Goal: Task Accomplishment & Management: Manage account settings

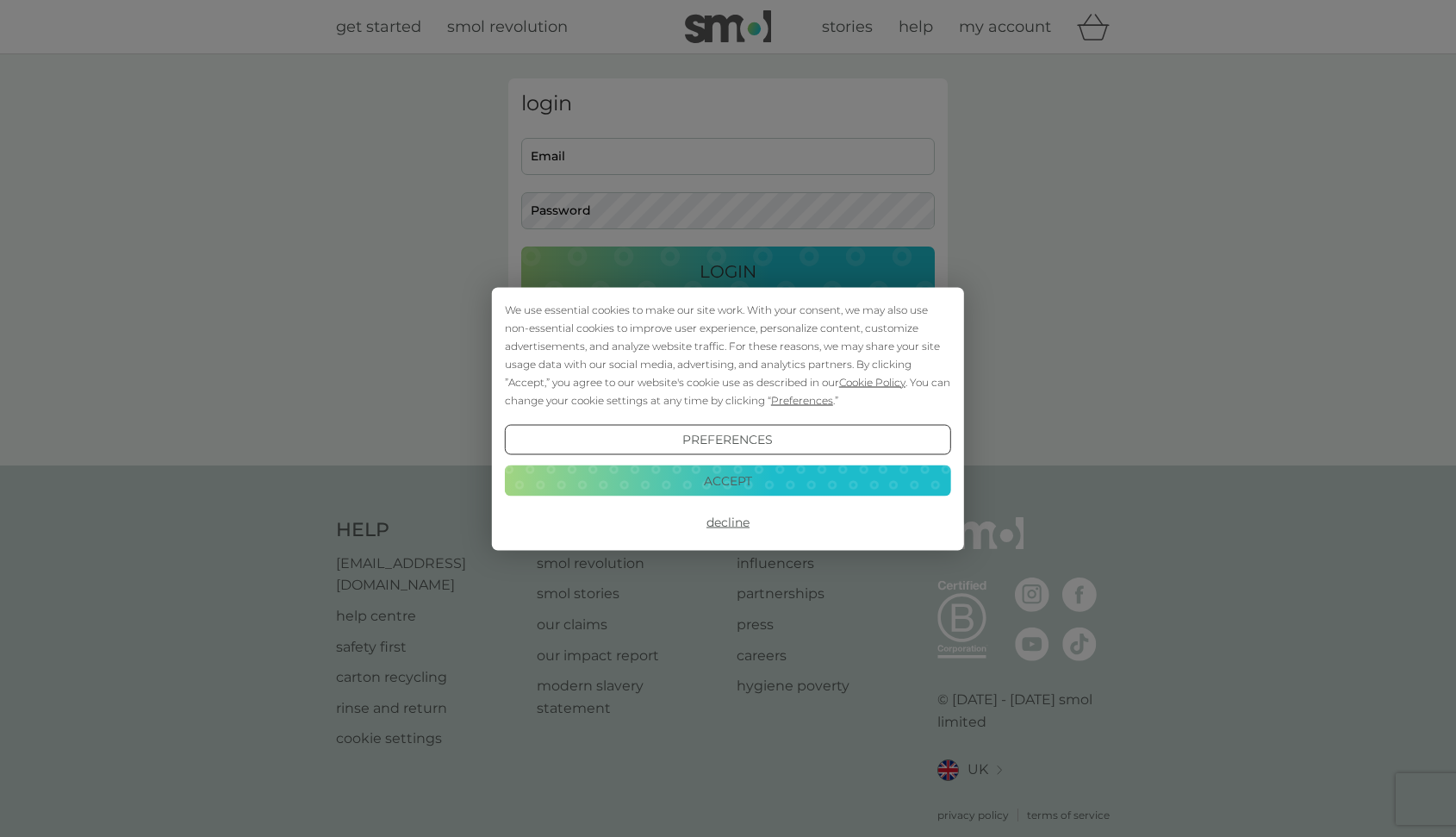
click at [733, 517] on button "Decline" at bounding box center [728, 522] width 447 height 31
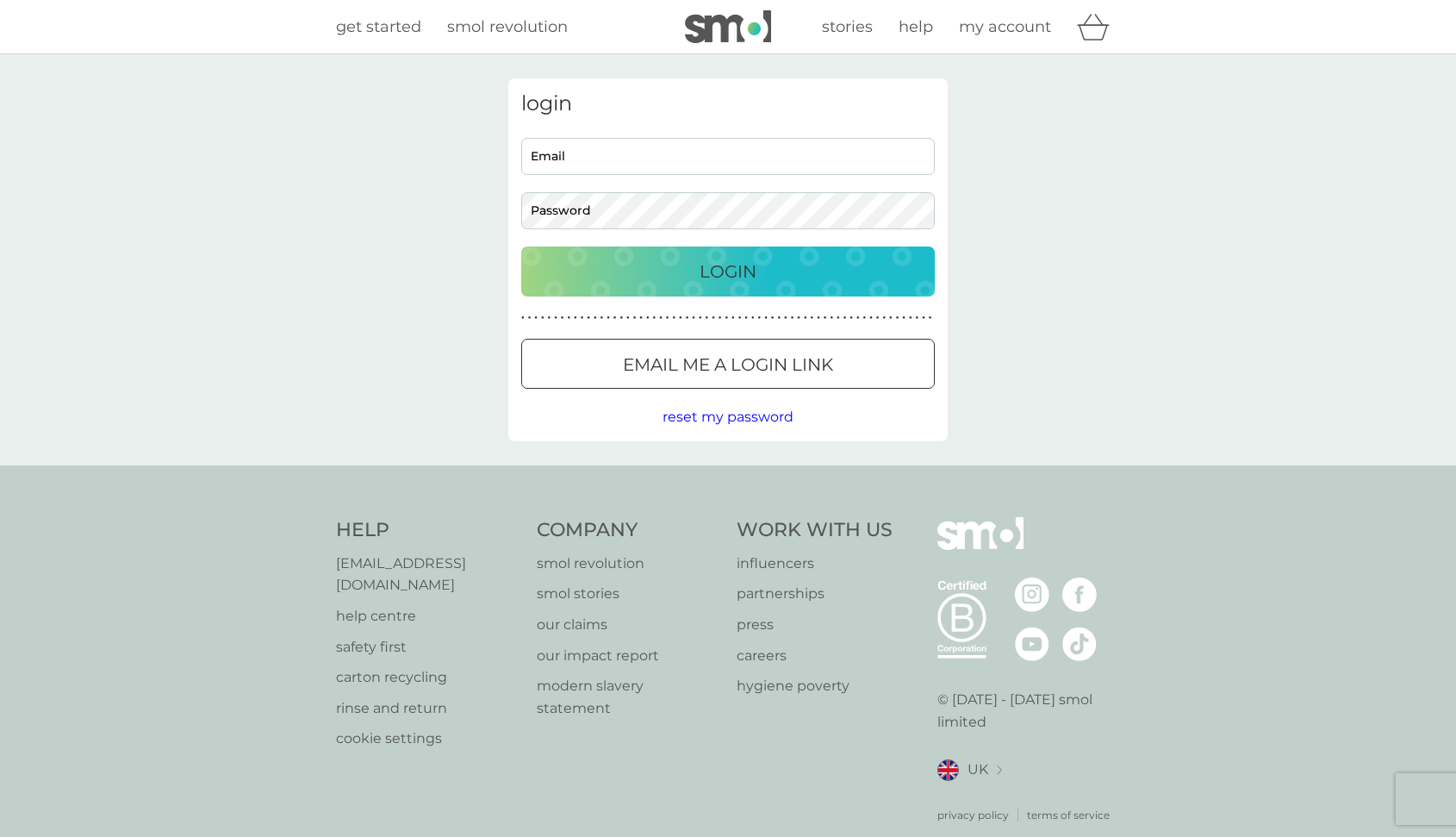
click at [597, 152] on input "Email" at bounding box center [728, 156] width 414 height 37
type input "[EMAIL_ADDRESS][DOMAIN_NAME]"
click at [521, 247] on button "Login" at bounding box center [728, 271] width 414 height 50
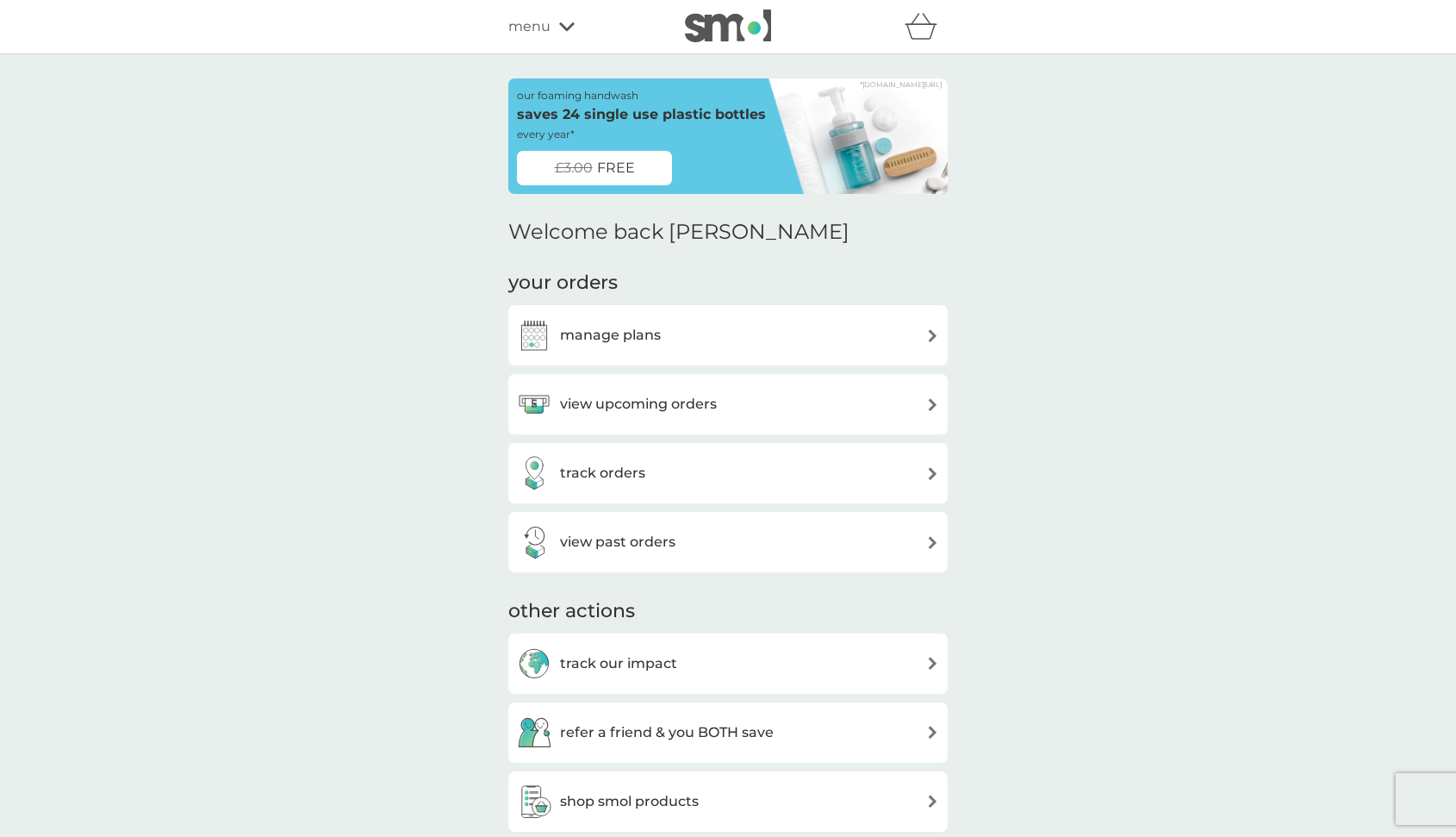
click at [874, 403] on div "view upcoming orders" at bounding box center [728, 404] width 422 height 35
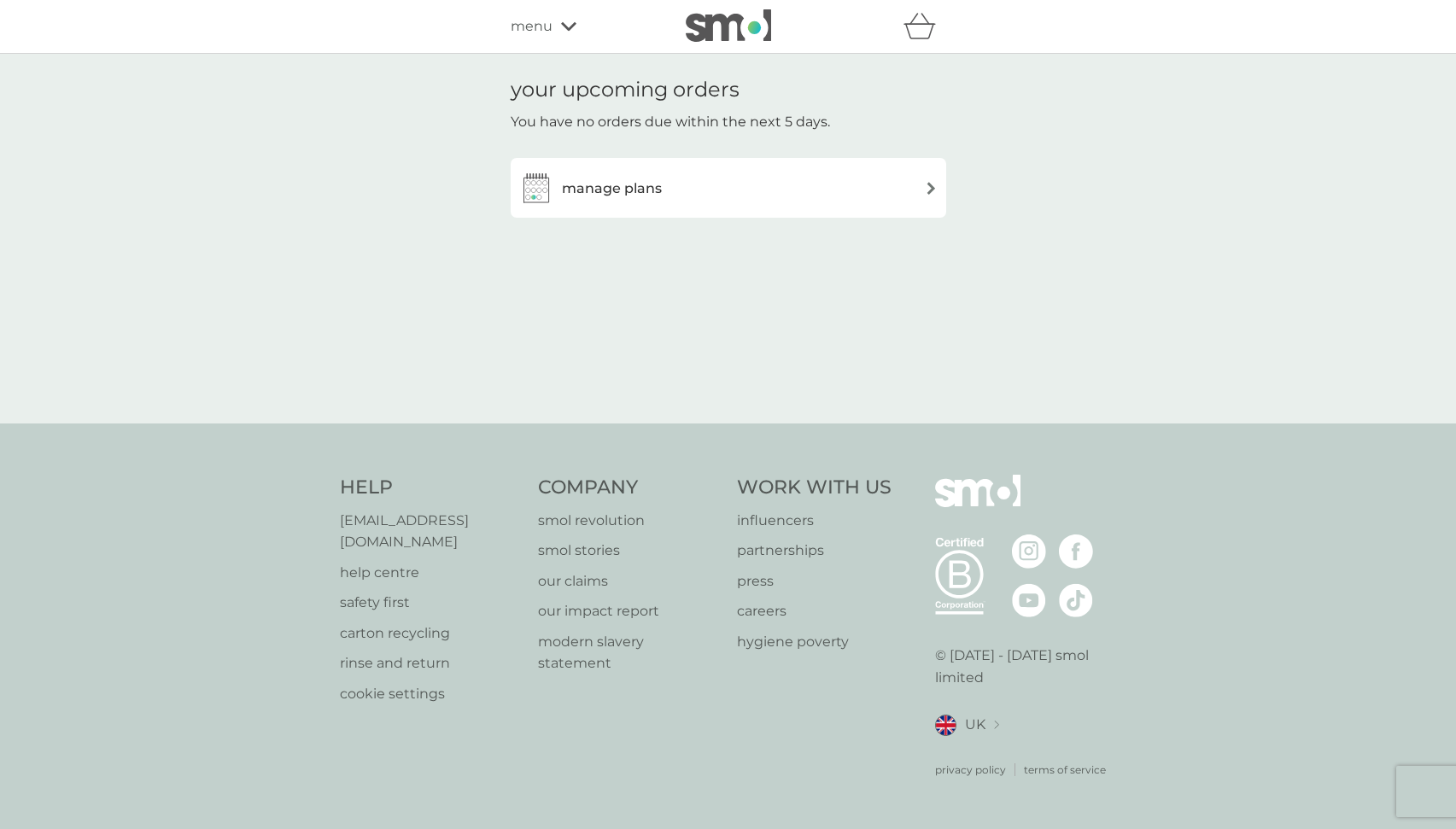
click at [613, 185] on h3 "manage plans" at bounding box center [612, 189] width 100 height 22
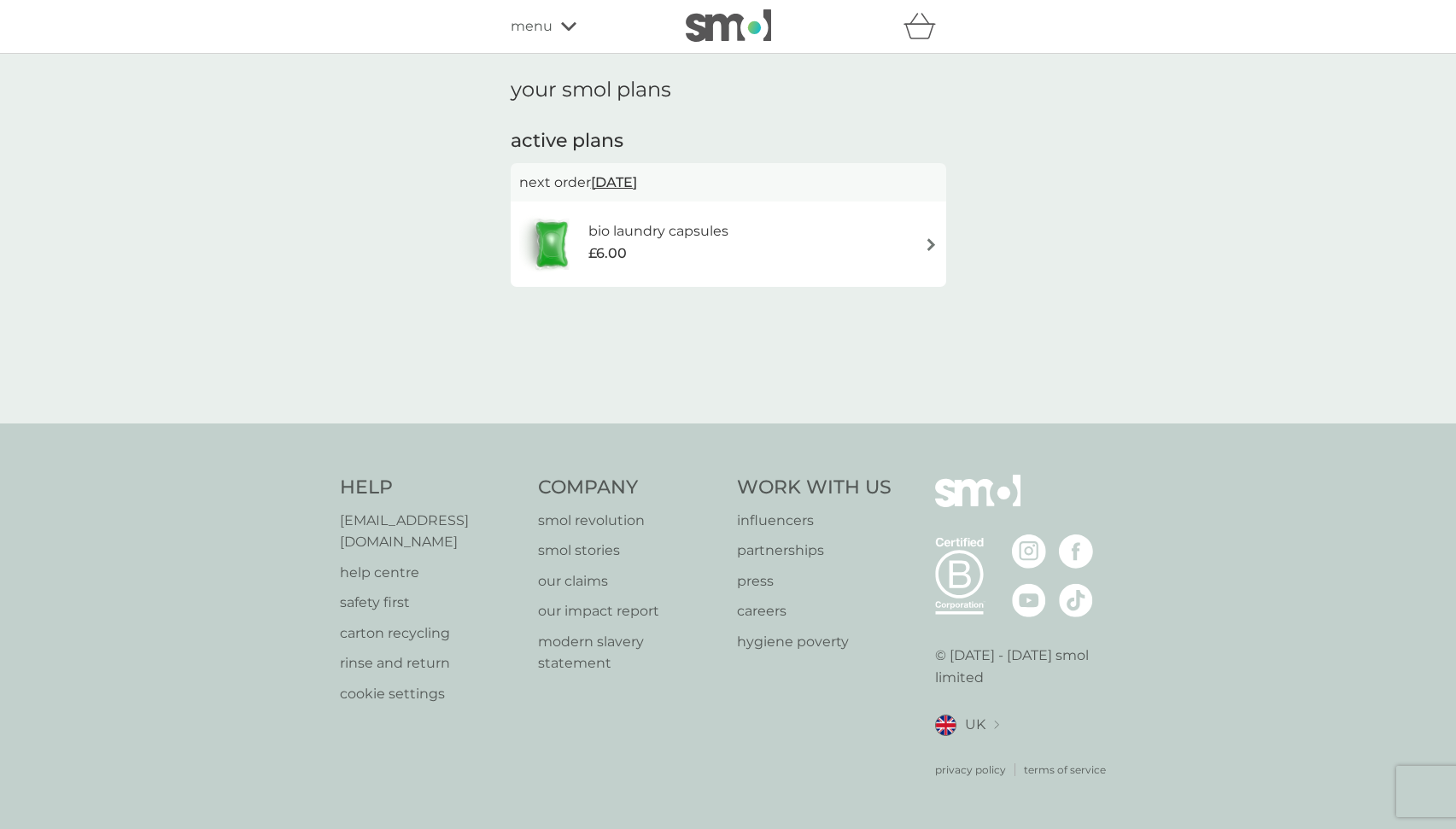
click at [713, 227] on h6 "bio laundry capsules" at bounding box center [658, 232] width 140 height 22
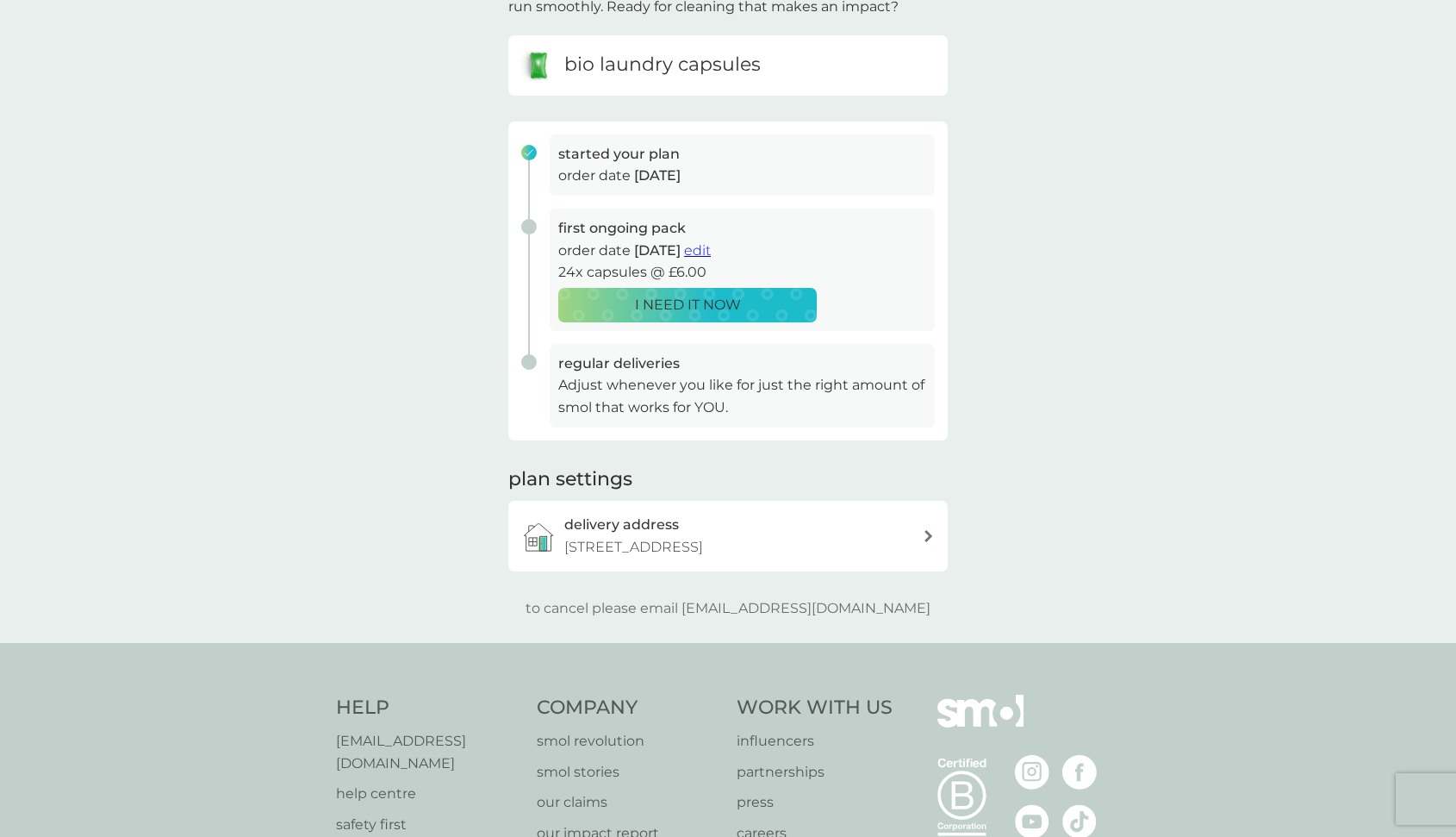
scroll to position [172, 0]
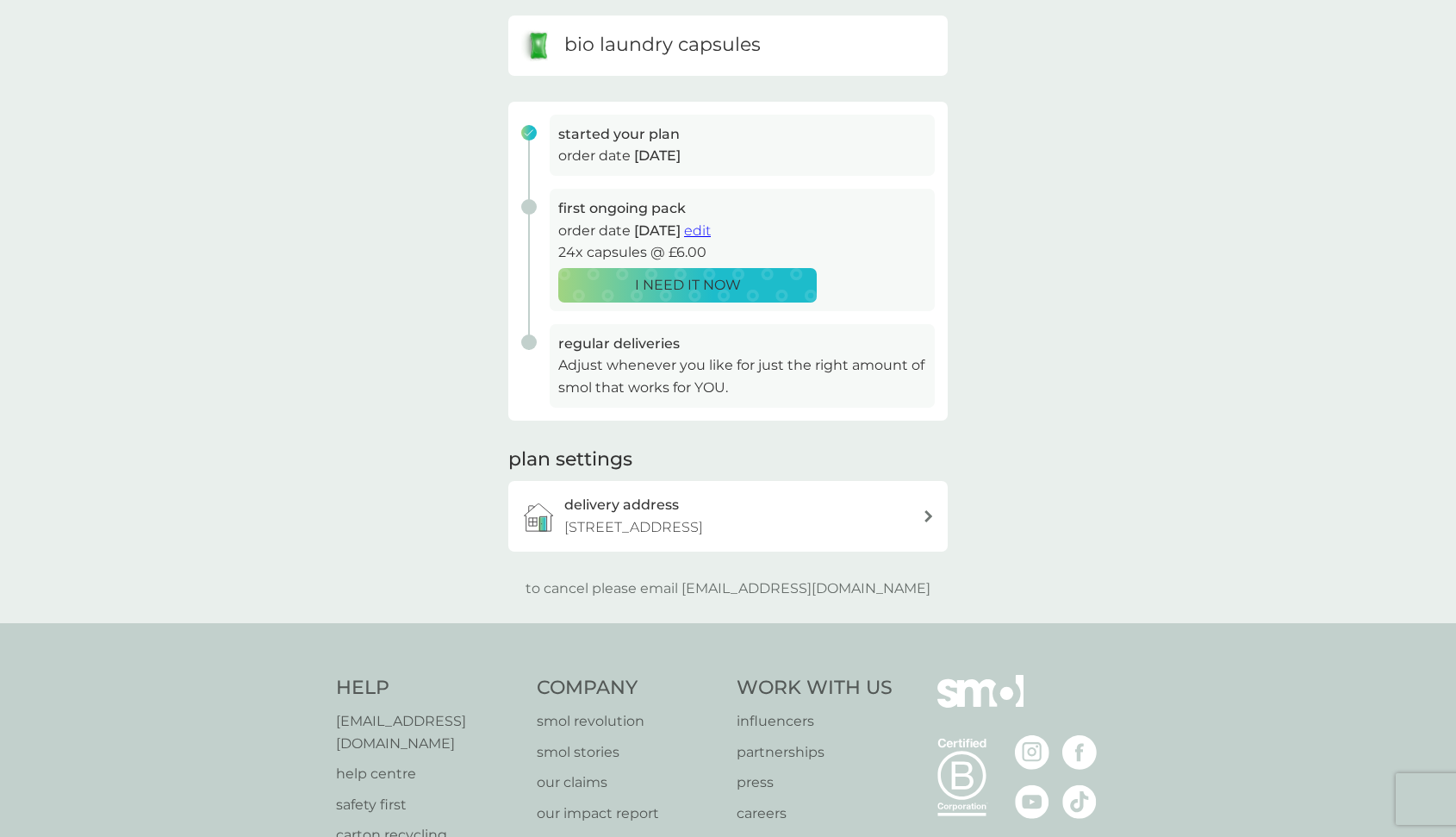
click at [711, 229] on span "edit" at bounding box center [697, 230] width 26 height 16
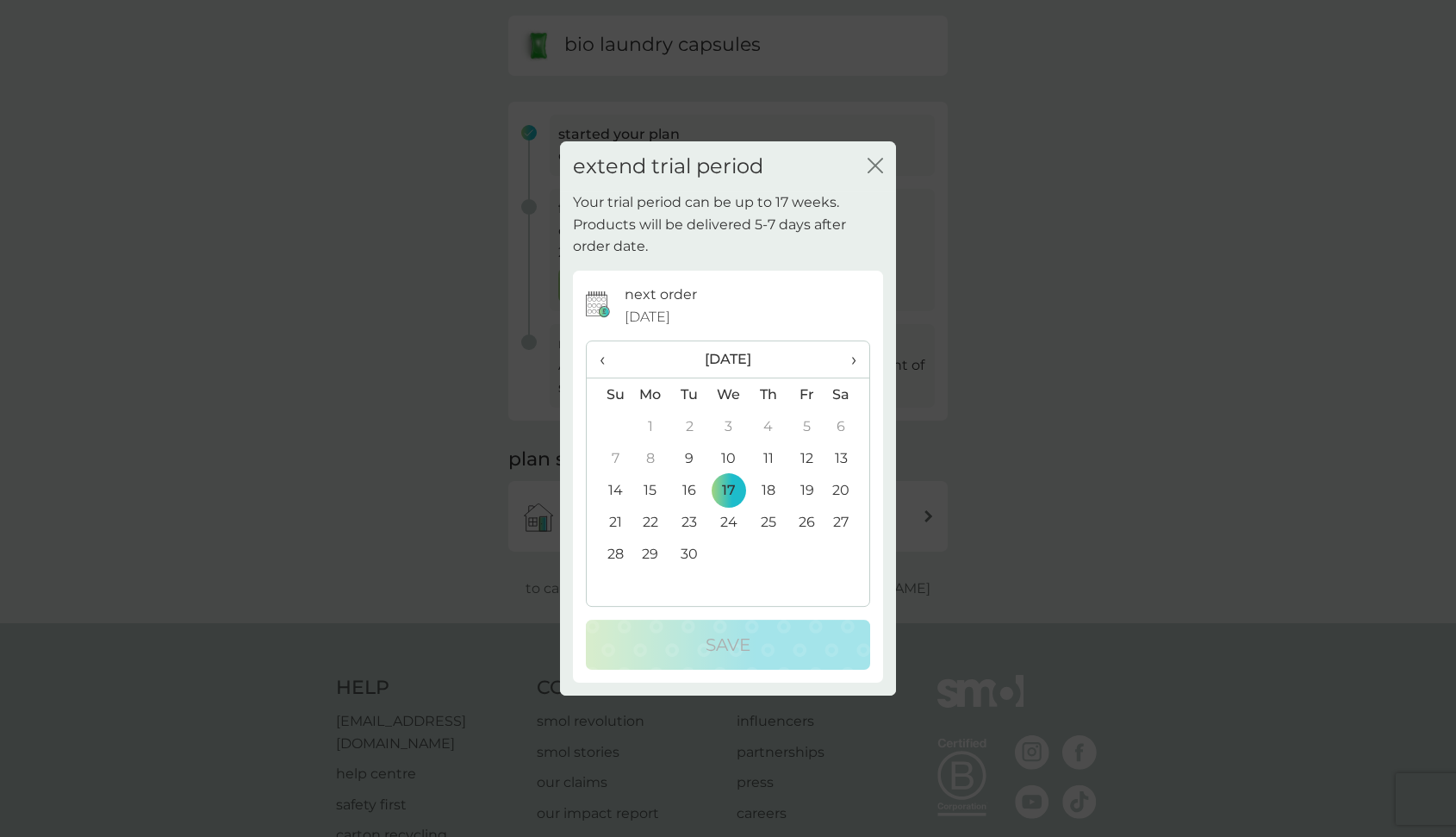
click at [853, 357] on span "›" at bounding box center [848, 359] width 17 height 36
click at [728, 455] on td "8" at bounding box center [729, 458] width 40 height 32
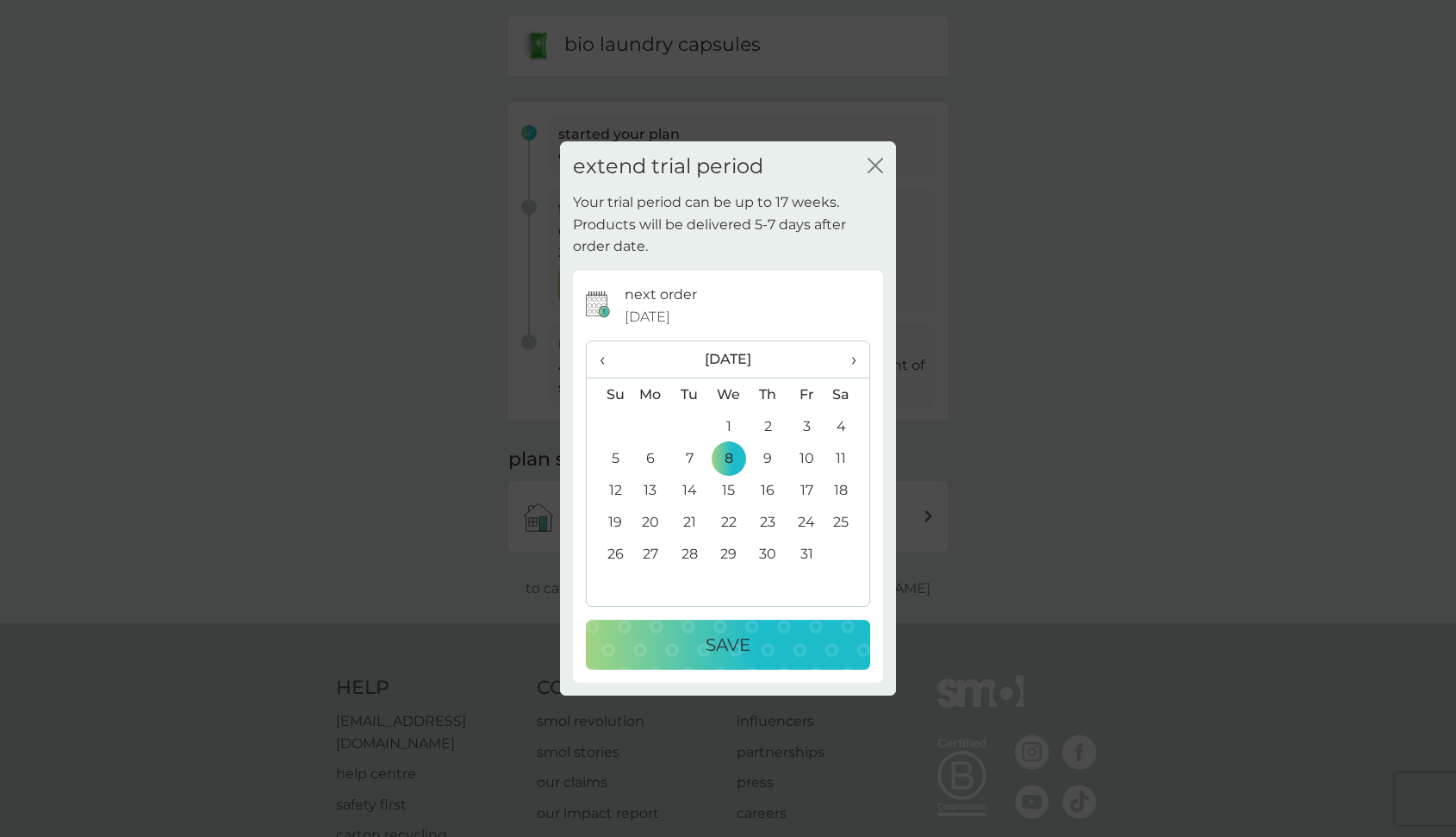
click at [732, 651] on p "Save" at bounding box center [728, 644] width 45 height 27
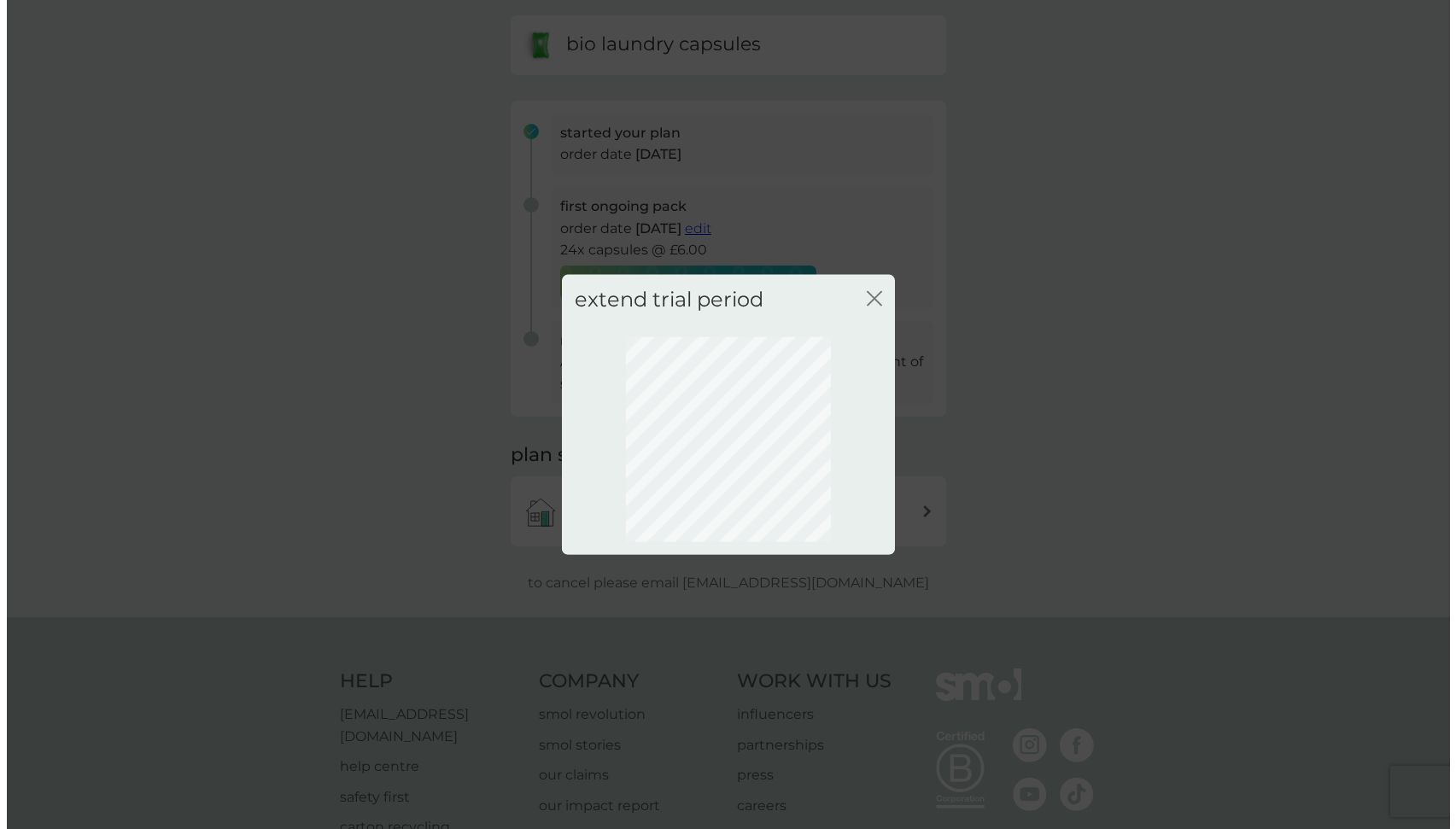
scroll to position [0, 0]
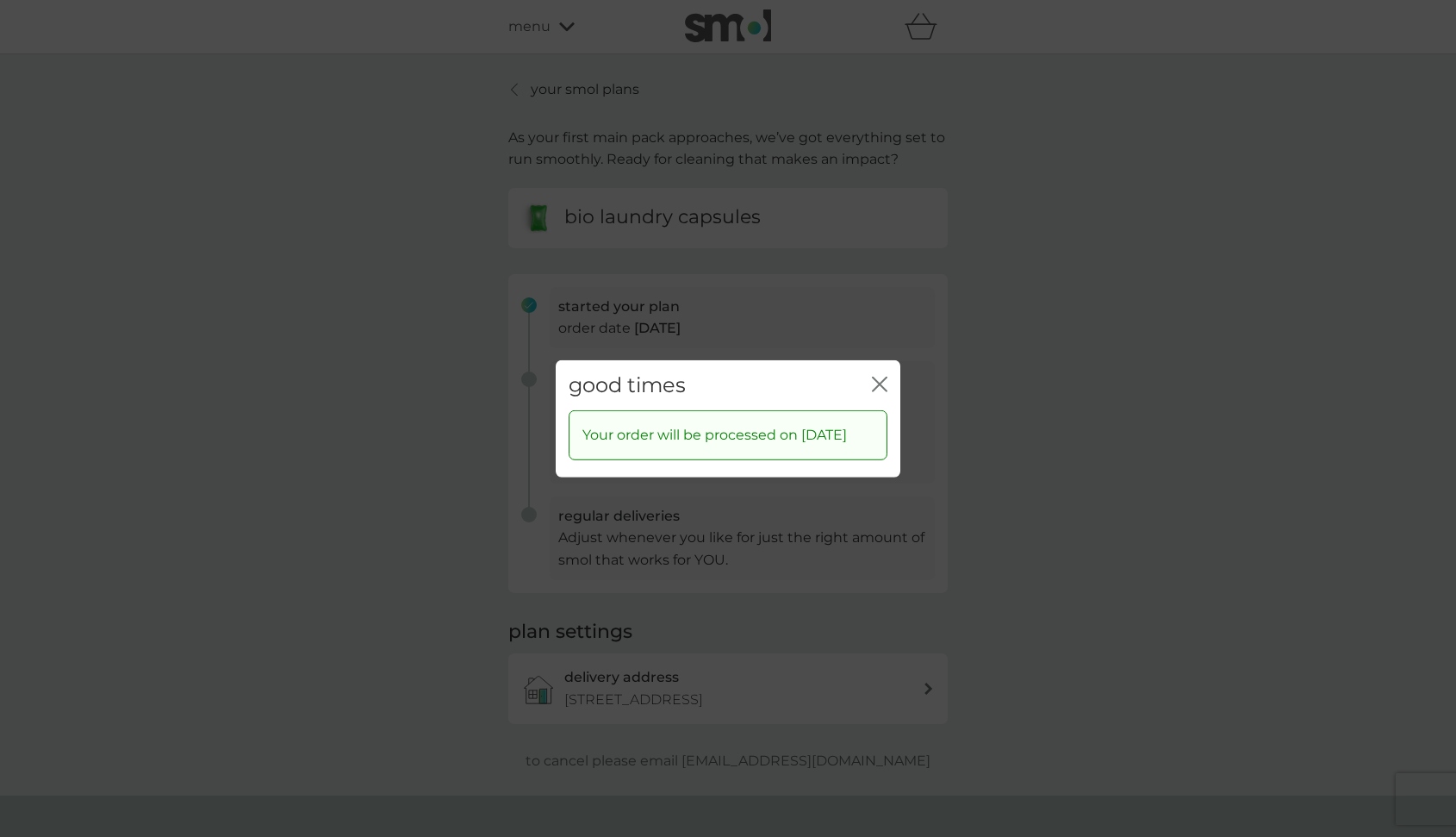
click at [879, 377] on icon "close" at bounding box center [875, 384] width 7 height 14
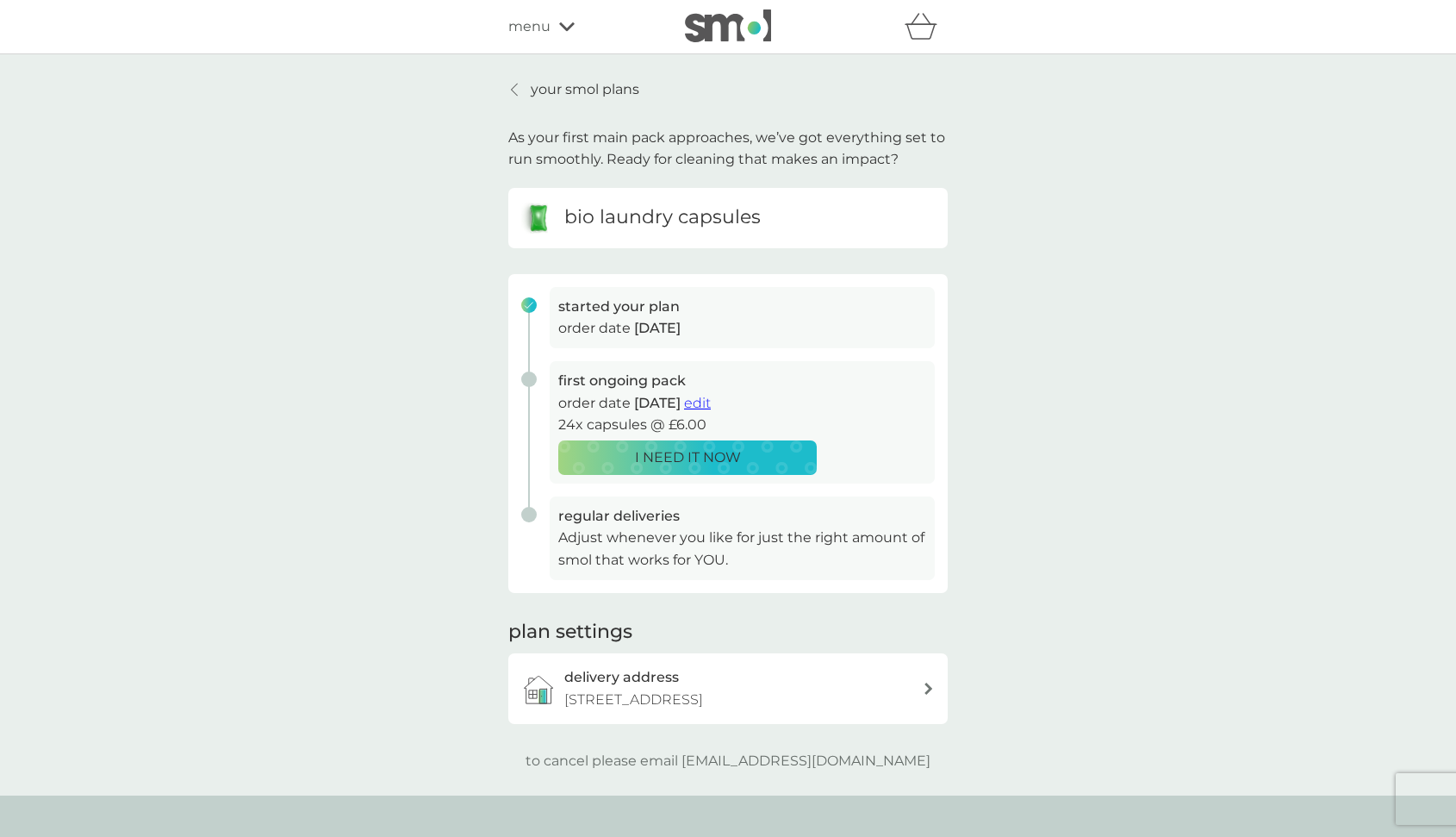
click at [560, 17] on div "menu" at bounding box center [581, 26] width 146 height 23
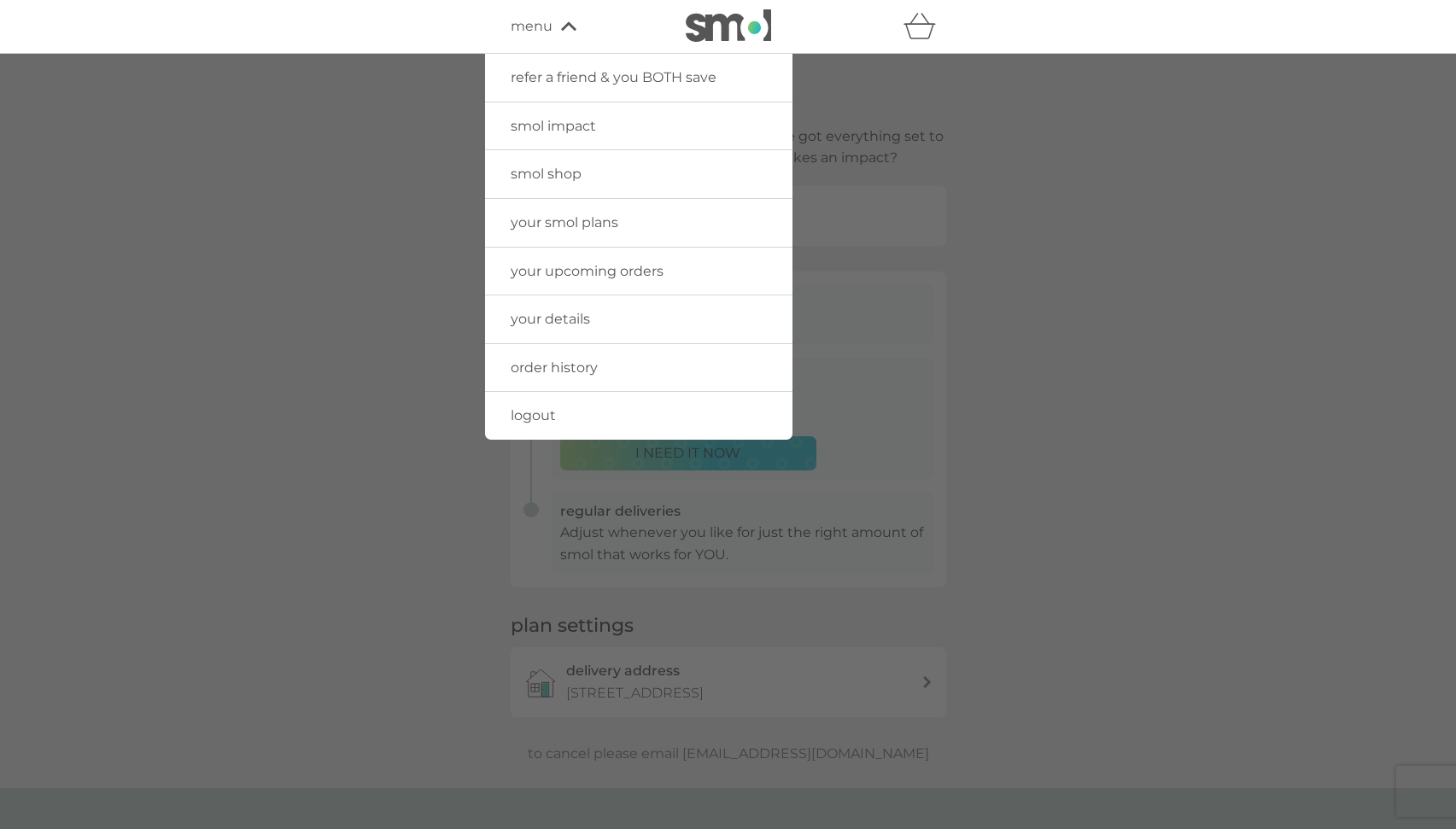
click at [533, 411] on span "logout" at bounding box center [533, 414] width 45 height 16
